Goal: Task Accomplishment & Management: Use online tool/utility

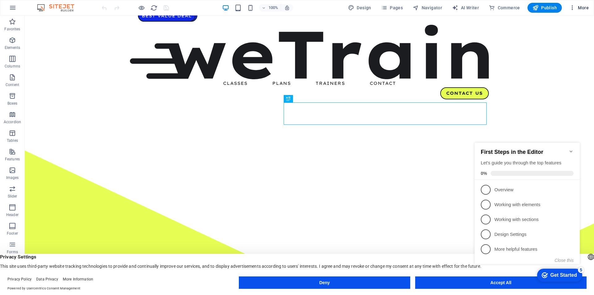
click at [577, 11] on span "More" at bounding box center [578, 8] width 19 height 6
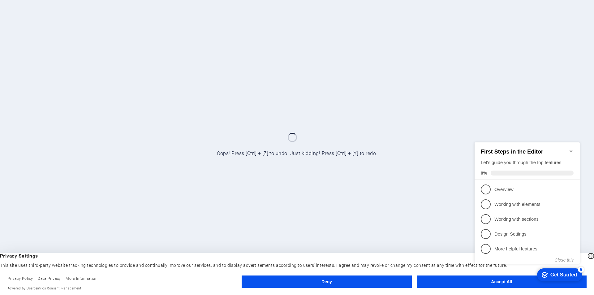
click at [467, 284] on button "Accept All" at bounding box center [502, 281] width 170 height 12
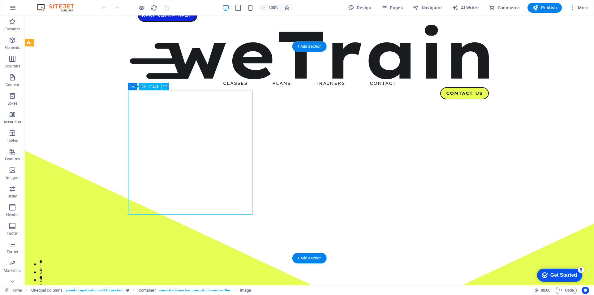
click at [5, 53] on button "Columns" at bounding box center [12, 62] width 25 height 19
click at [9, 41] on icon "button" at bounding box center [12, 40] width 7 height 7
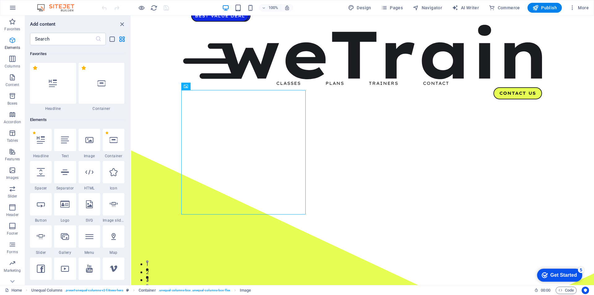
scroll to position [66, 0]
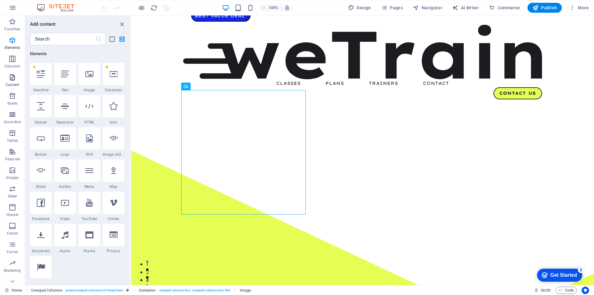
click at [13, 84] on p "Content" at bounding box center [13, 84] width 14 height 5
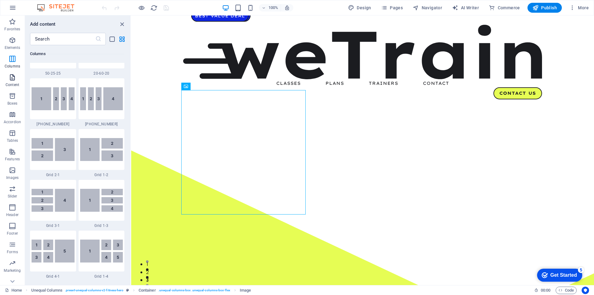
scroll to position [1083, 0]
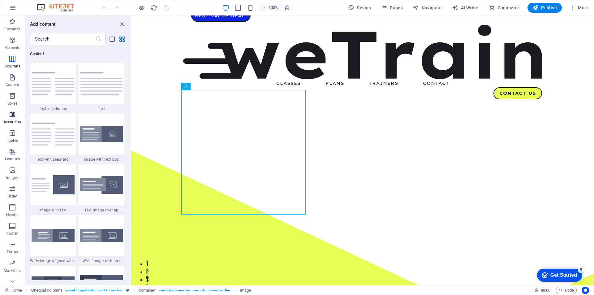
click at [12, 118] on span "Accordion" at bounding box center [12, 118] width 25 height 15
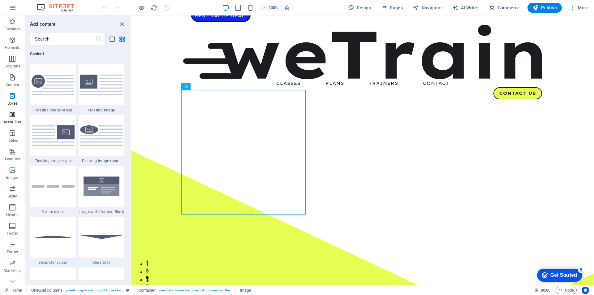
scroll to position [1975, 0]
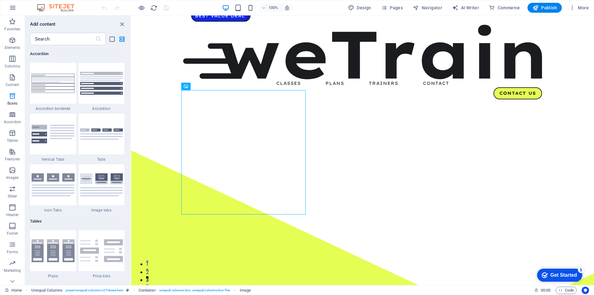
click at [48, 124] on div at bounding box center [53, 134] width 46 height 41
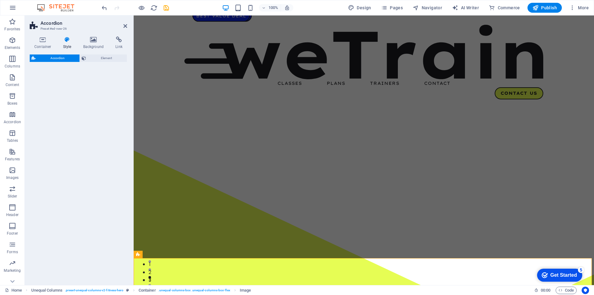
select select "rem"
select select "preset-accordion-v3-list-icon"
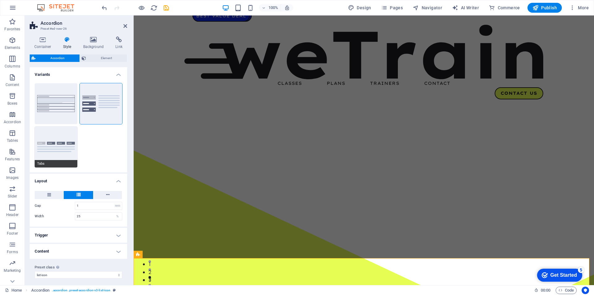
click at [57, 153] on button "Tabs" at bounding box center [56, 147] width 43 height 41
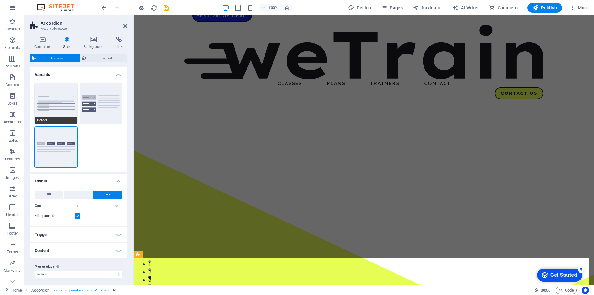
click at [47, 105] on button "Border" at bounding box center [56, 103] width 43 height 41
type input "0"
click at [588, 8] on span "More" at bounding box center [578, 8] width 19 height 6
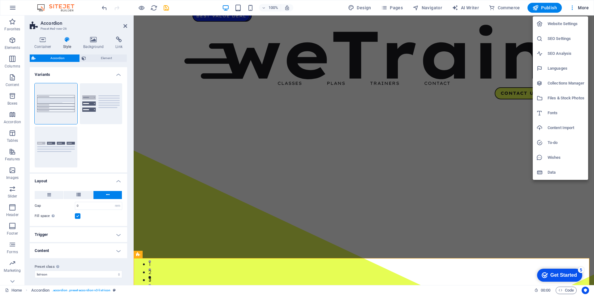
click at [548, 157] on h6 "Wishes" at bounding box center [566, 157] width 37 height 7
